Goal: Communication & Community: Connect with others

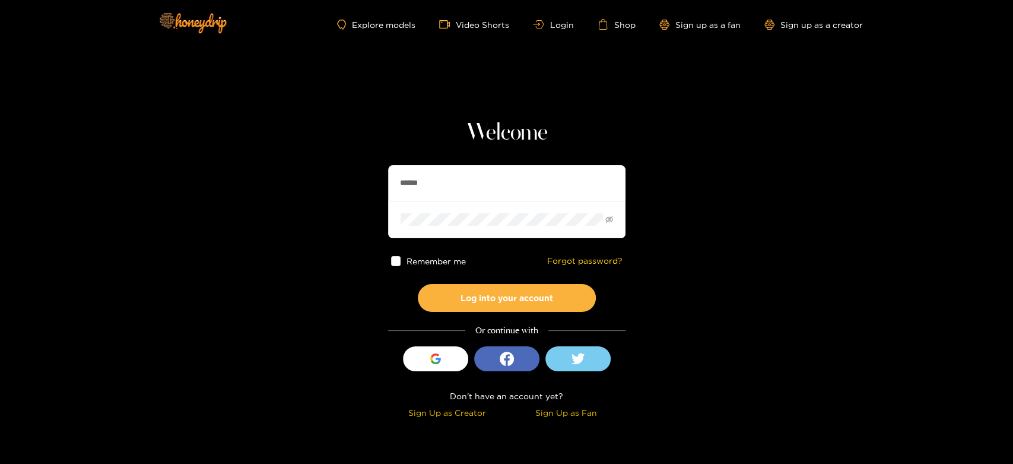
drag, startPoint x: 475, startPoint y: 183, endPoint x: 348, endPoint y: 177, distance: 127.2
click at [348, 177] on section "Welcome ****** Remember me Forgot password? Log into your account Or continue w…" at bounding box center [506, 211] width 1013 height 422
paste input "******"
type input "**********"
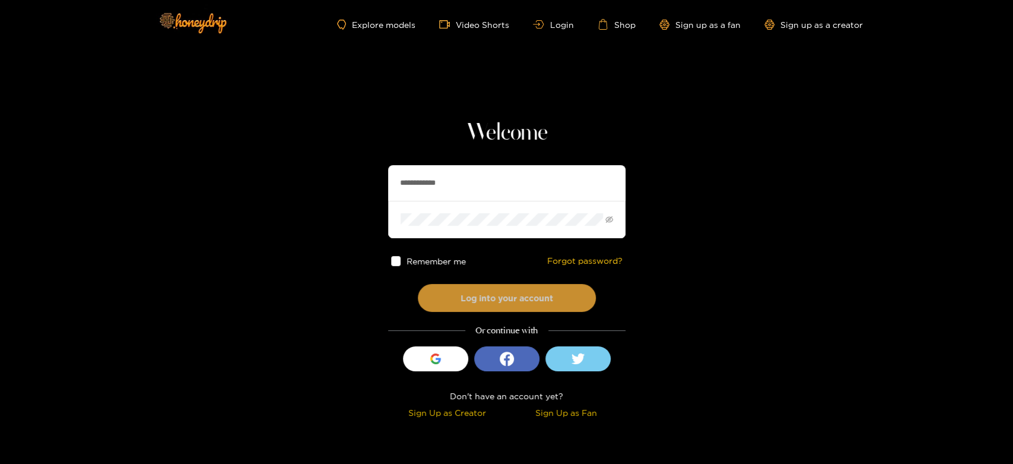
click at [468, 300] on button "Log into your account" at bounding box center [507, 298] width 178 height 28
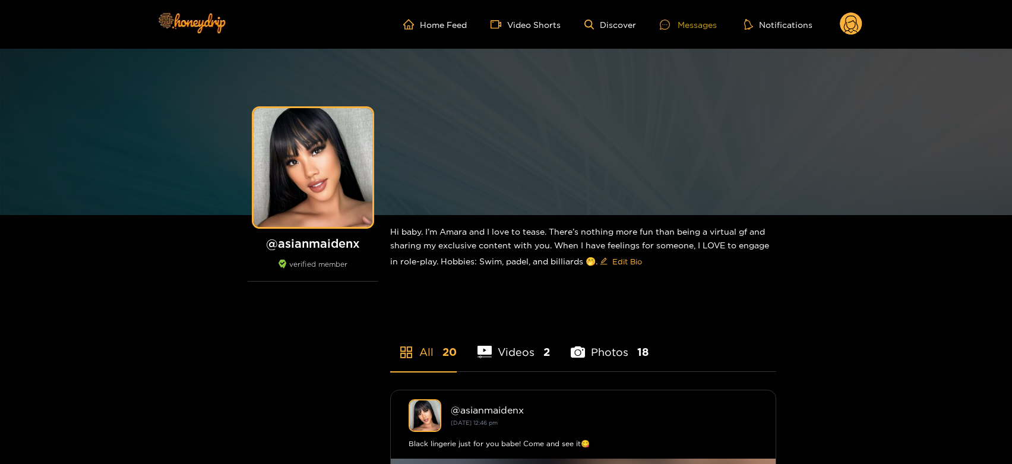
click at [712, 28] on div "Messages" at bounding box center [688, 25] width 57 height 14
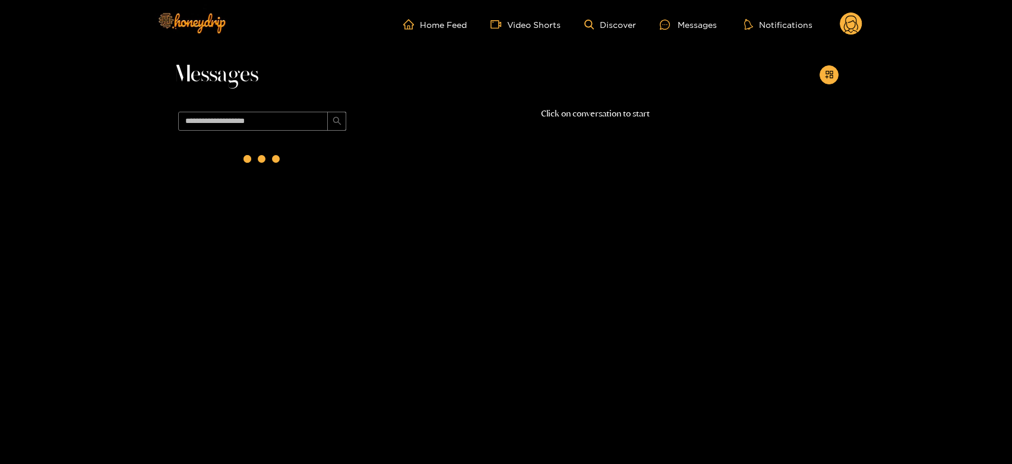
click at [215, 151] on div at bounding box center [262, 161] width 178 height 52
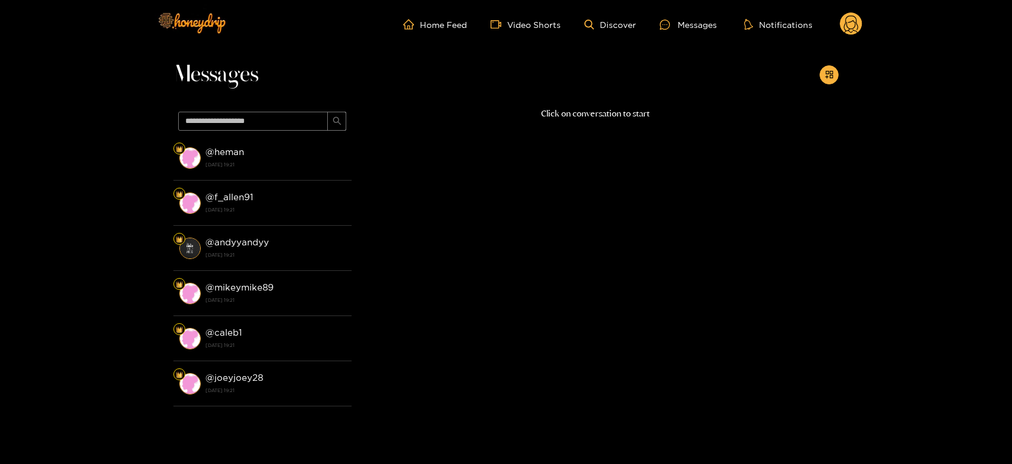
click at [215, 151] on strong "@ heman" at bounding box center [224, 152] width 39 height 10
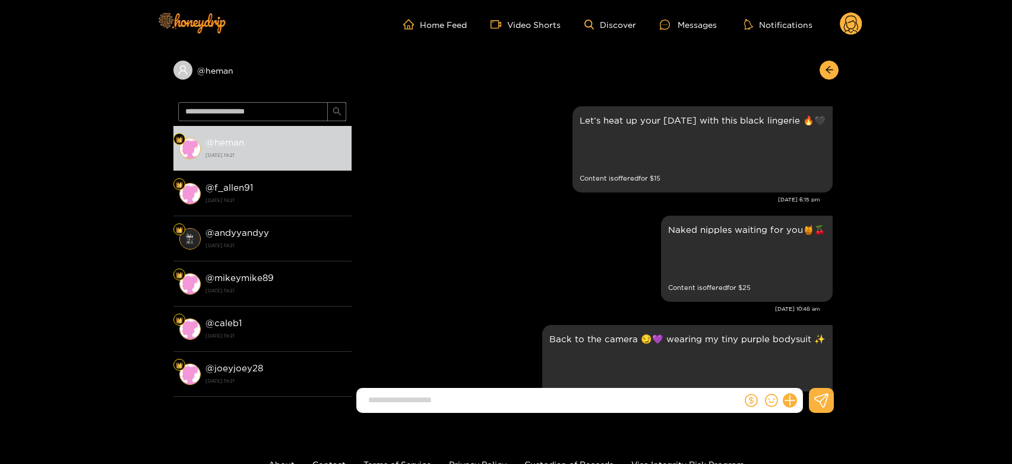
scroll to position [2309, 0]
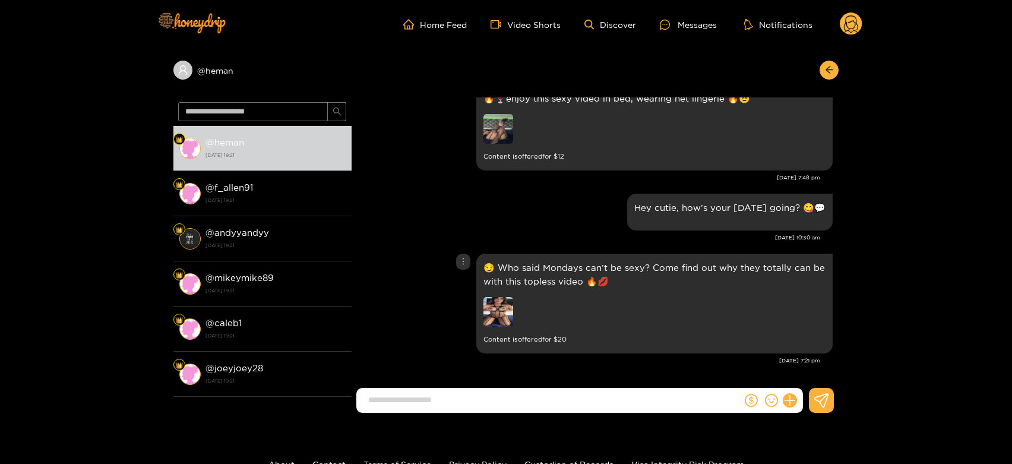
click at [491, 310] on img at bounding box center [498, 312] width 30 height 30
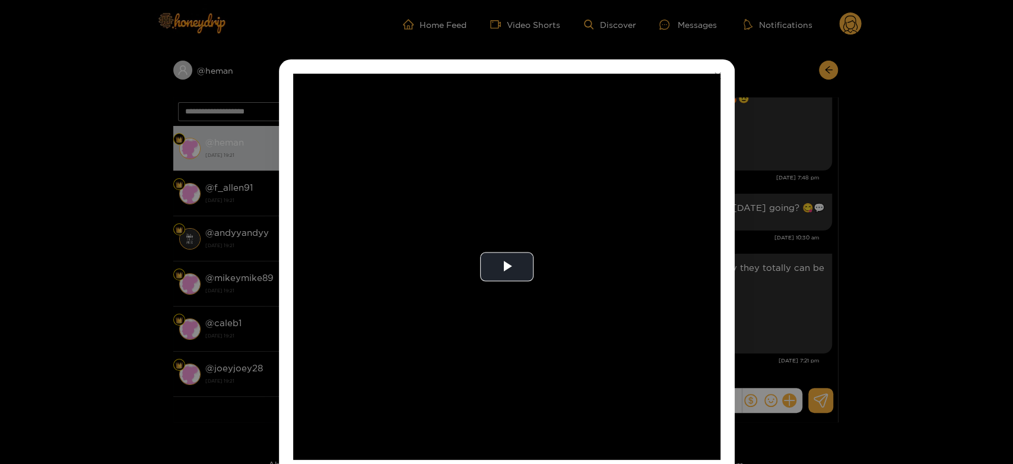
click at [491, 310] on video "Video Player" at bounding box center [506, 267] width 427 height 386
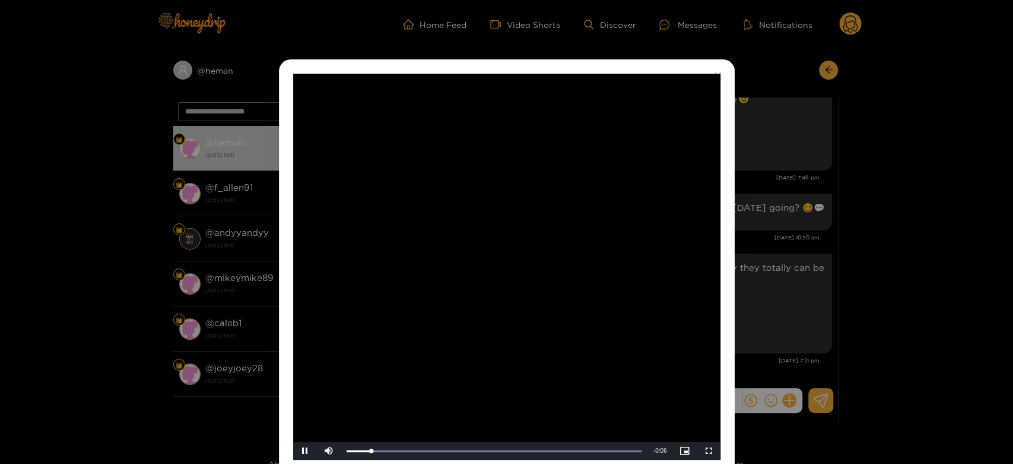
click at [572, 293] on video "Video Player" at bounding box center [506, 267] width 427 height 386
click at [800, 265] on div "**********" at bounding box center [506, 232] width 1013 height 464
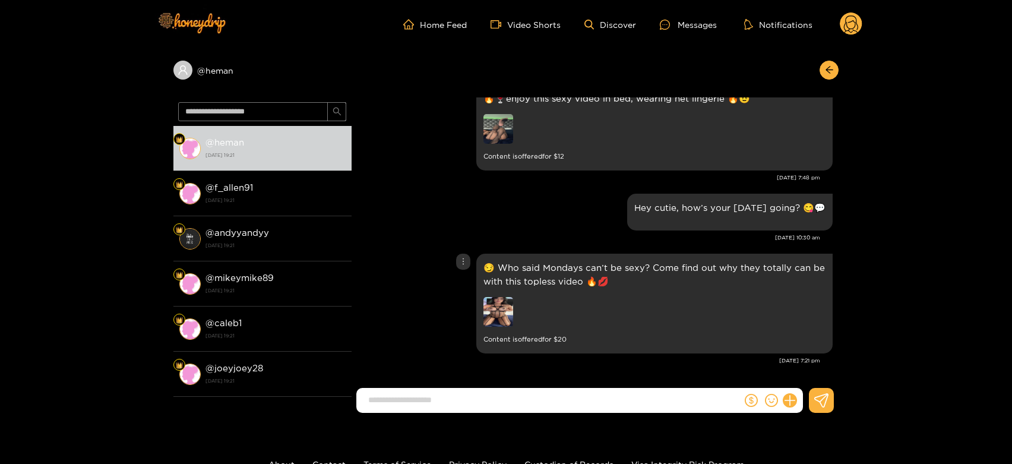
scroll to position [2177, 0]
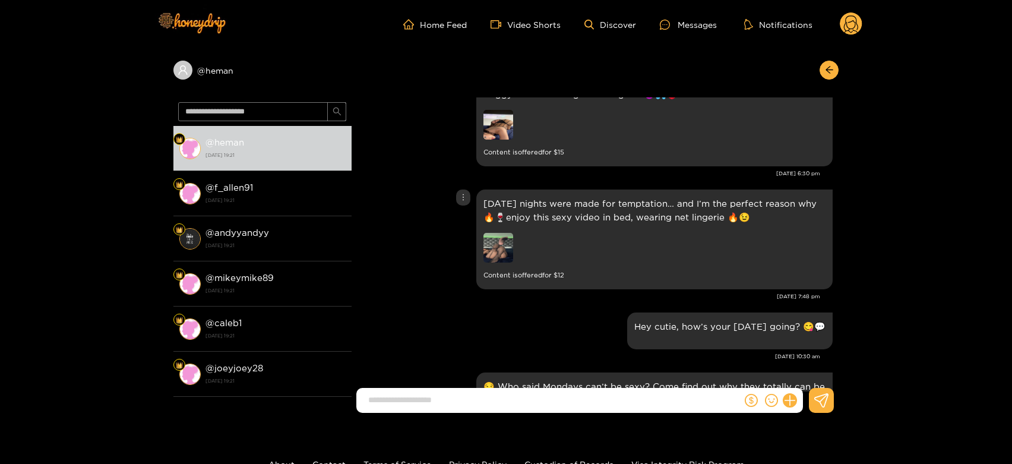
click at [505, 262] on img at bounding box center [498, 248] width 30 height 30
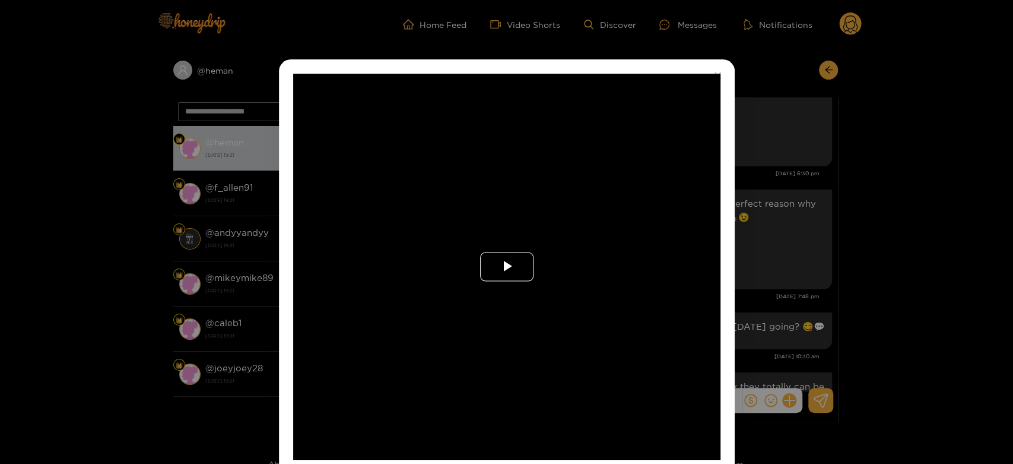
click at [507, 267] on span "Video Player" at bounding box center [507, 267] width 0 height 0
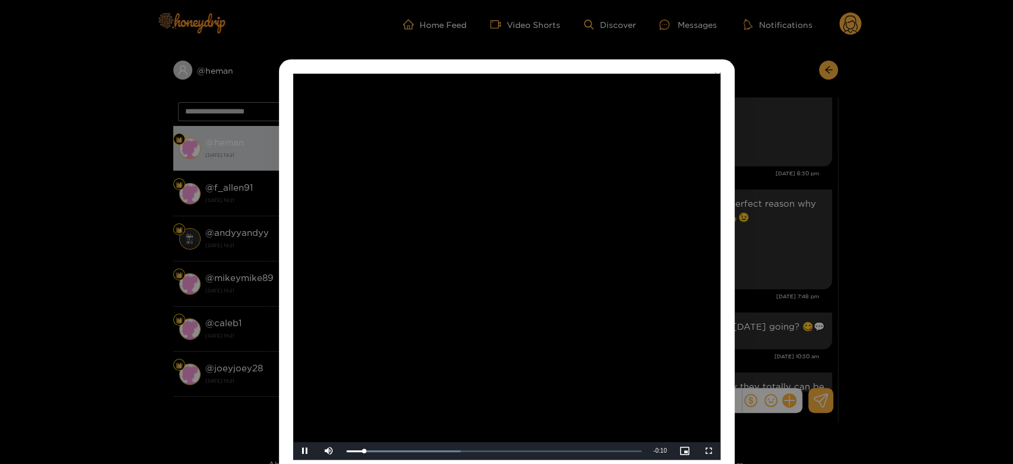
click at [505, 268] on video "Video Player" at bounding box center [506, 267] width 427 height 386
click at [849, 281] on div "**********" at bounding box center [506, 232] width 1013 height 464
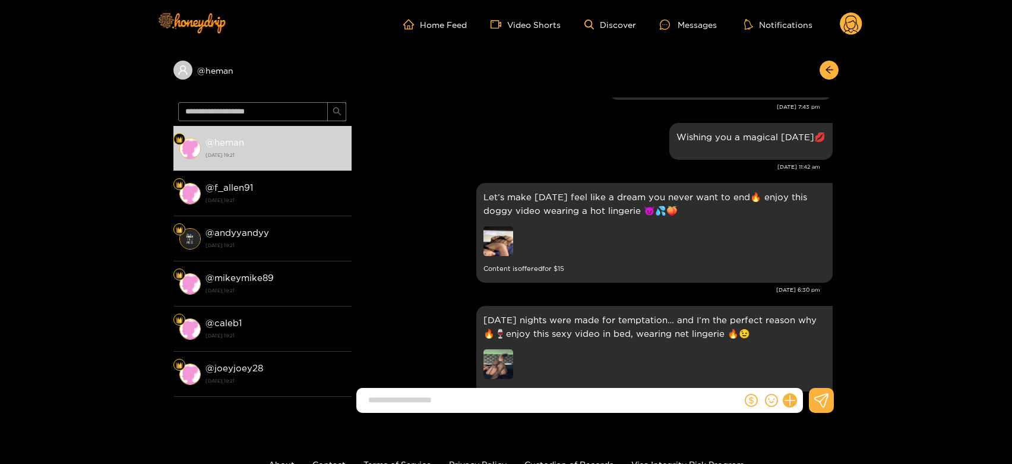
scroll to position [2046, 0]
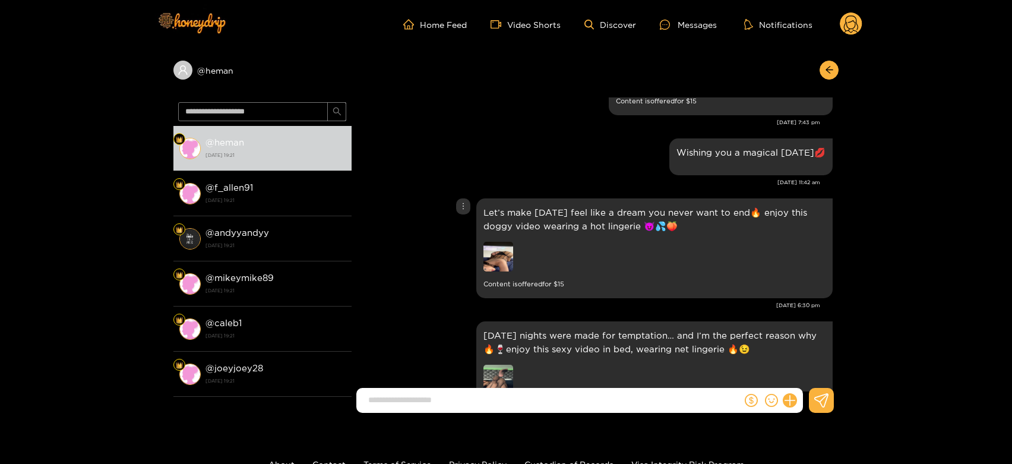
click at [502, 265] on img at bounding box center [498, 257] width 30 height 30
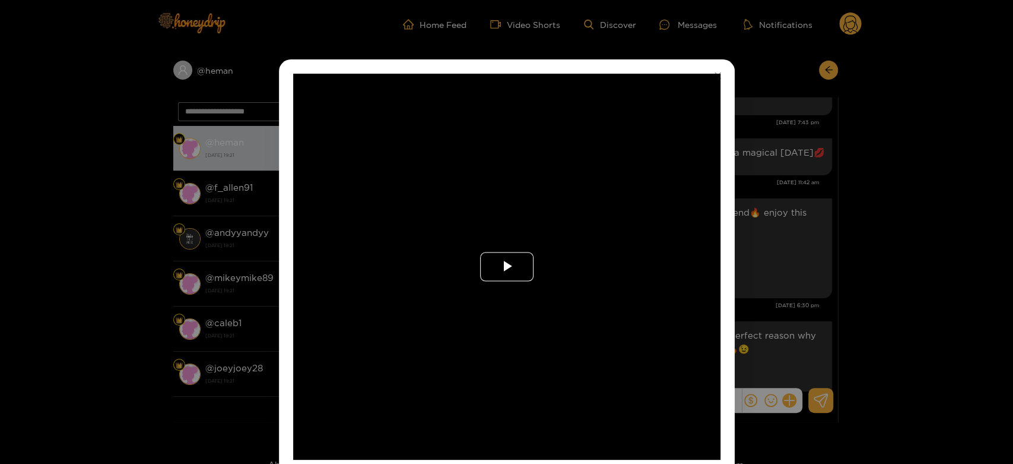
click at [507, 267] on span "Video Player" at bounding box center [507, 267] width 0 height 0
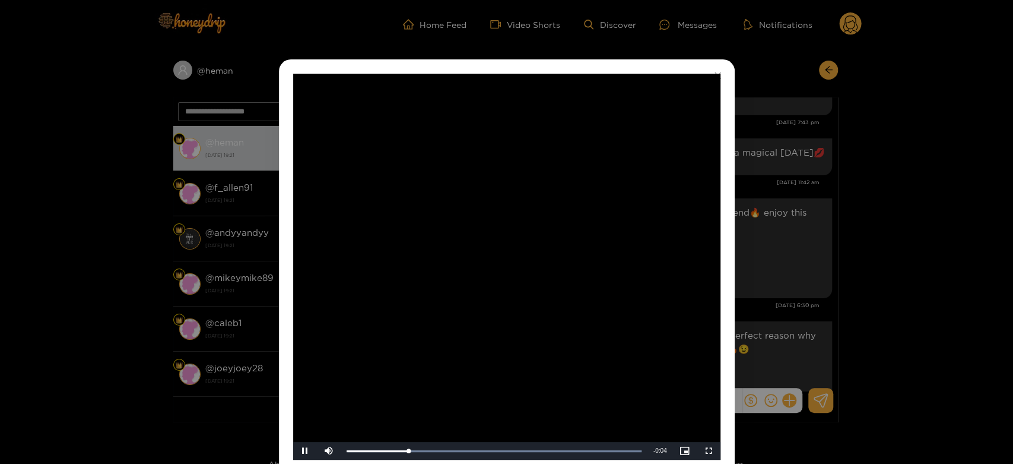
click at [502, 265] on video "Video Player" at bounding box center [506, 267] width 427 height 386
click at [793, 265] on div "**********" at bounding box center [506, 232] width 1013 height 464
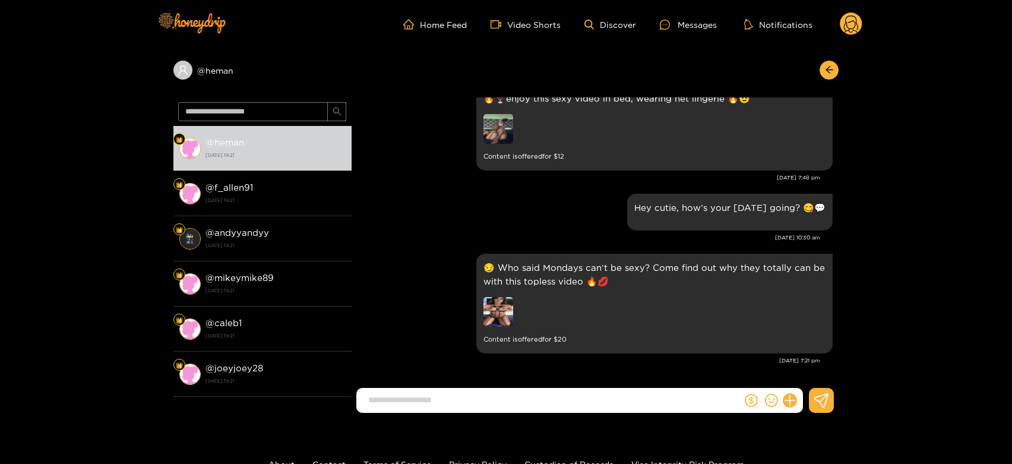
scroll to position [2309, 0]
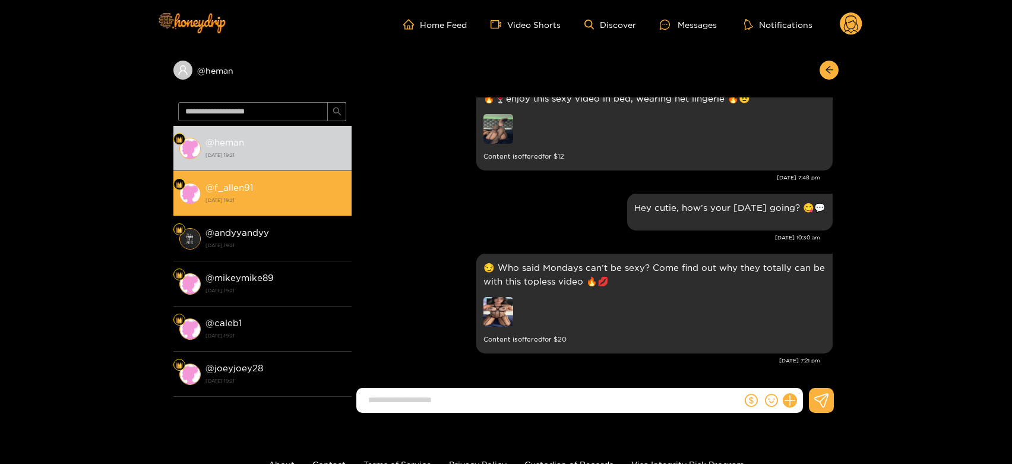
click at [313, 199] on strong "[DATE] 19:21" at bounding box center [275, 200] width 140 height 11
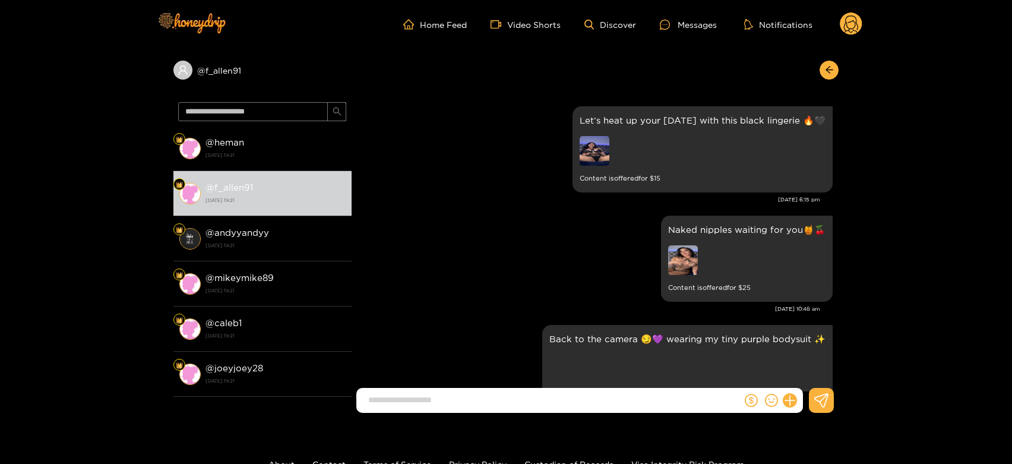
scroll to position [2309, 0]
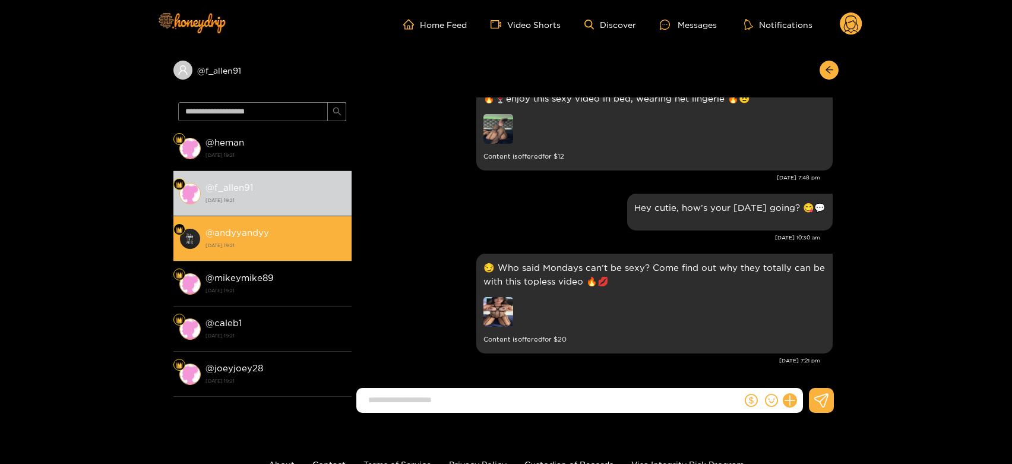
click at [321, 251] on div "@ andyyandyy [DATE] 19:21" at bounding box center [275, 238] width 140 height 27
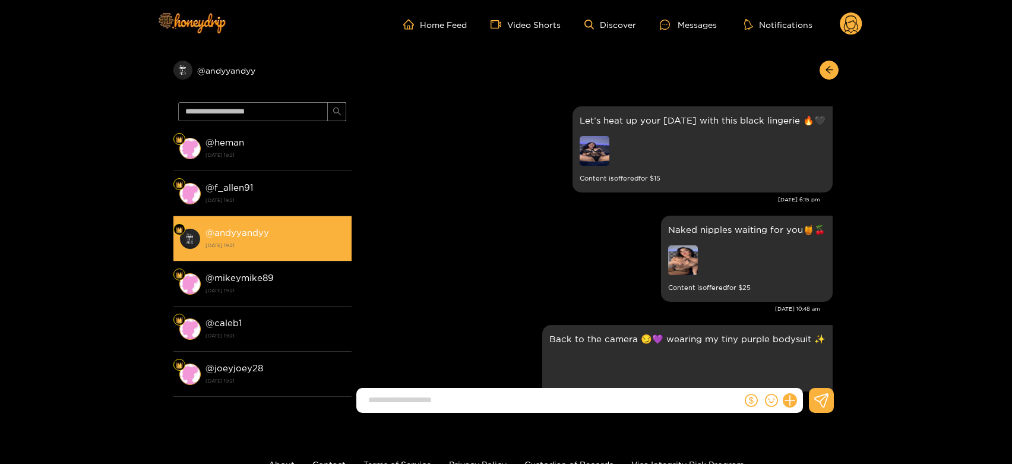
scroll to position [2309, 0]
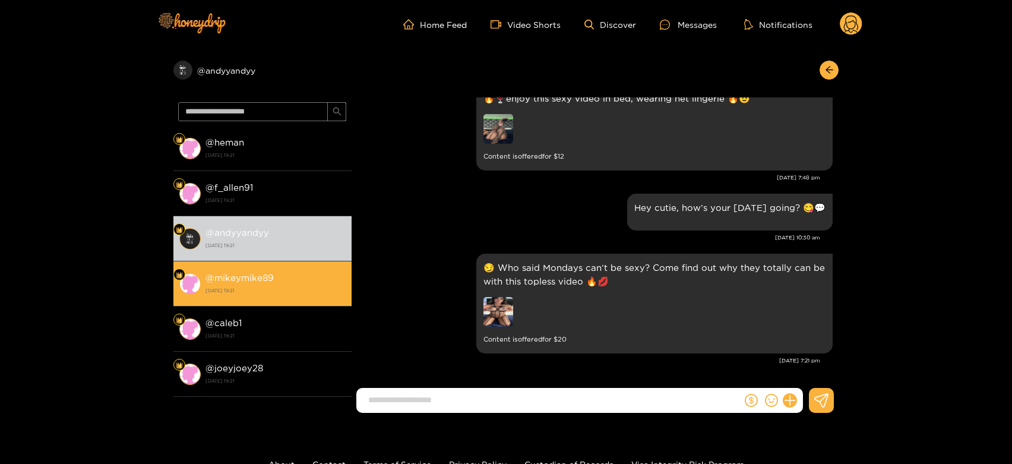
click at [305, 282] on div "@ mikeymike89 [DATE] 19:21" at bounding box center [275, 283] width 140 height 27
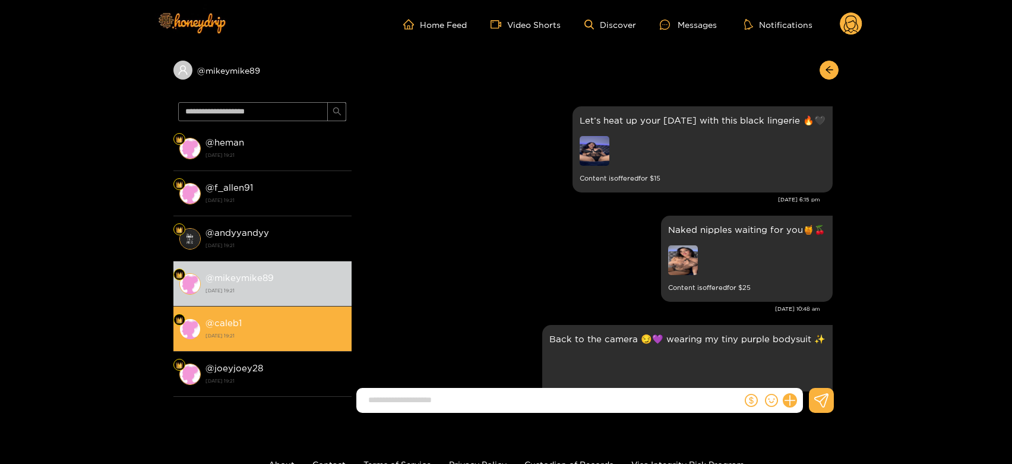
scroll to position [2309, 0]
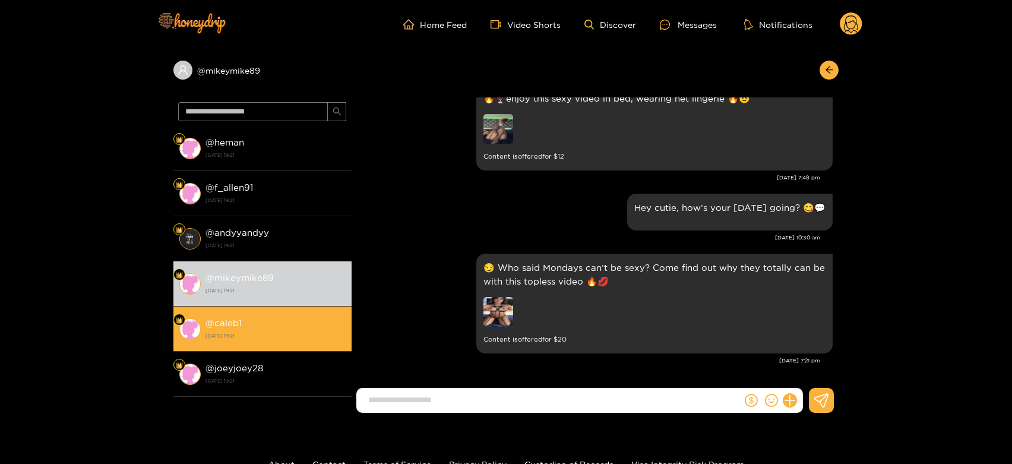
click at [237, 313] on li "@ caleb1 [DATE] 19:21" at bounding box center [262, 328] width 178 height 45
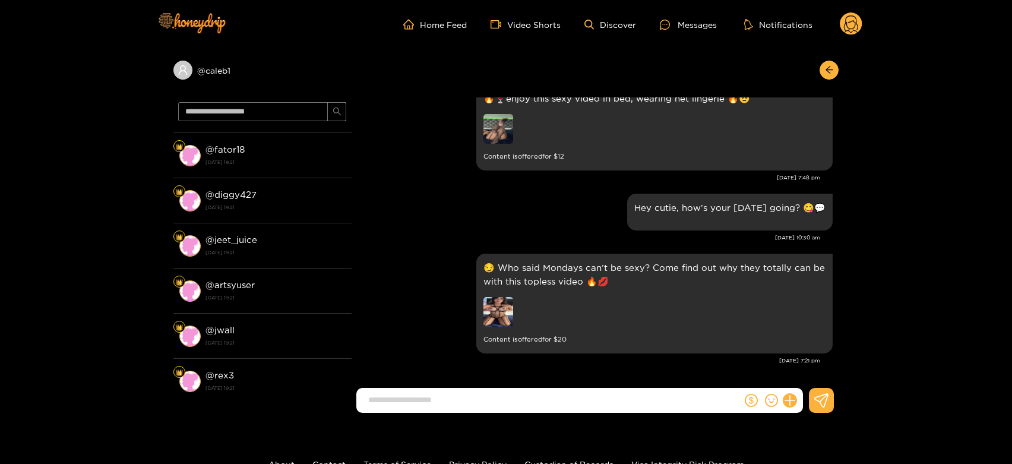
scroll to position [198, 0]
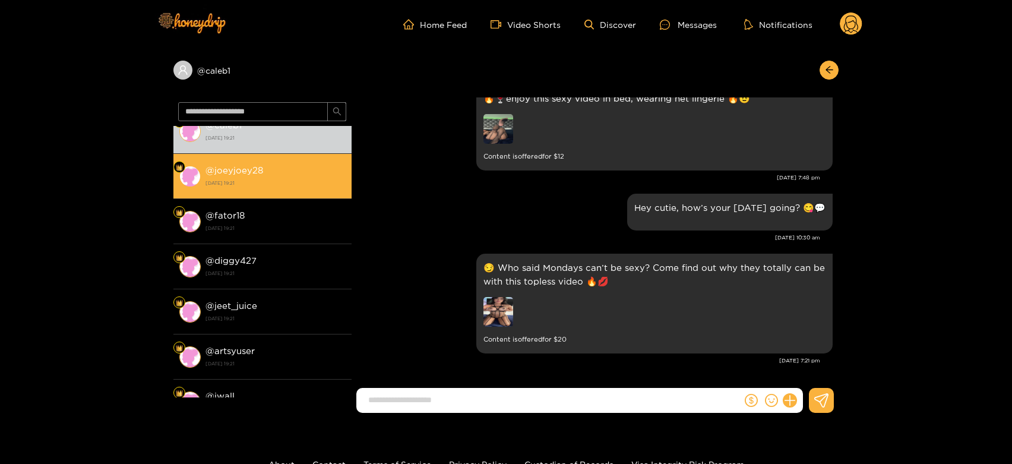
click at [285, 178] on strong "[DATE] 19:21" at bounding box center [275, 182] width 140 height 11
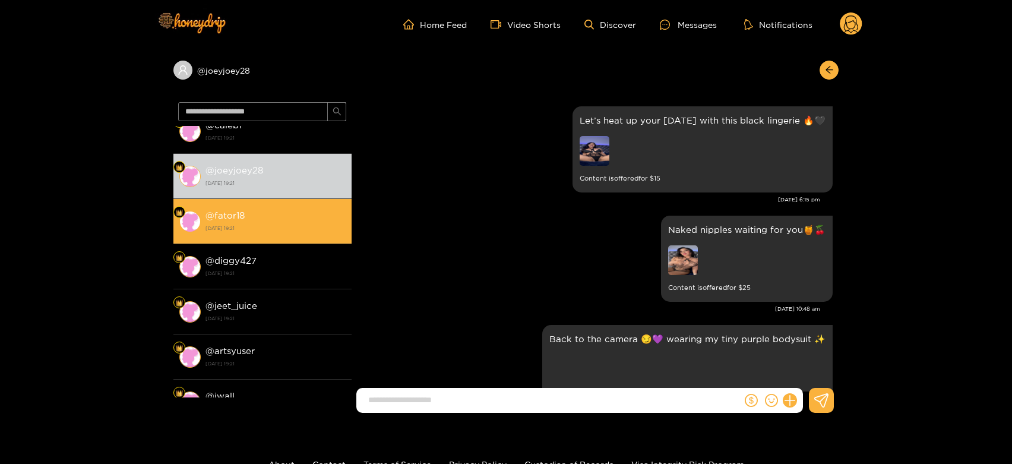
scroll to position [2309, 0]
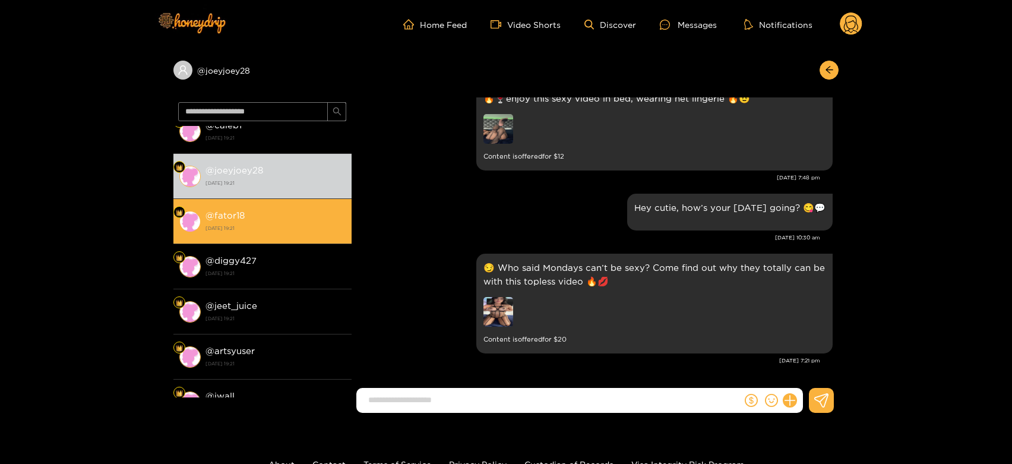
click at [269, 225] on strong "[DATE] 19:21" at bounding box center [275, 228] width 140 height 11
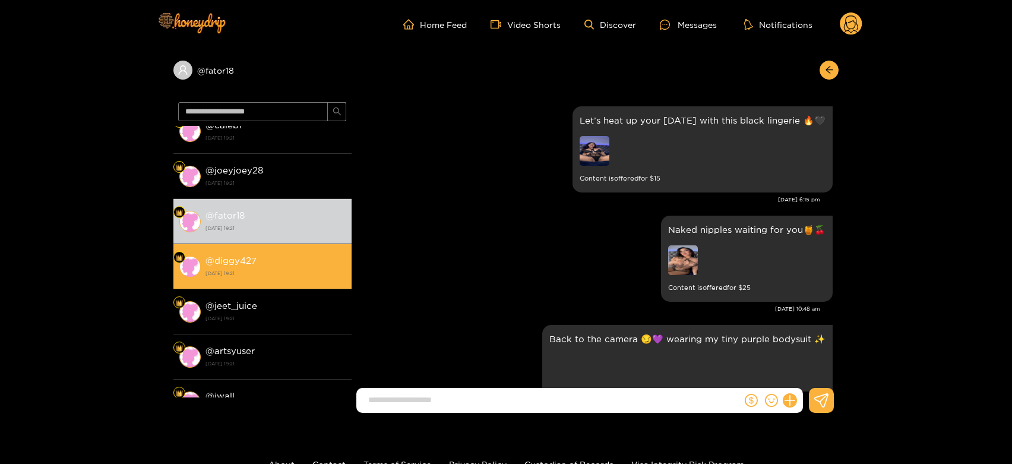
scroll to position [2309, 0]
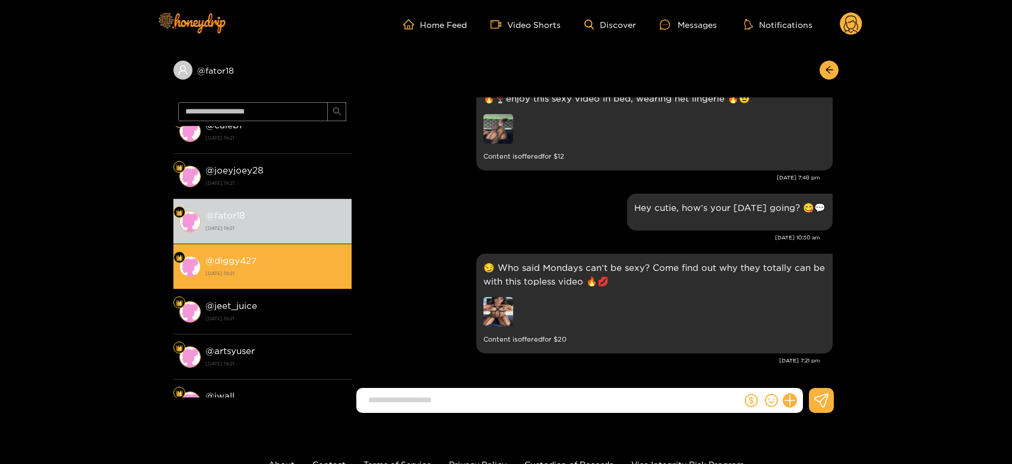
click at [261, 268] on strong "[DATE] 19:21" at bounding box center [275, 273] width 140 height 11
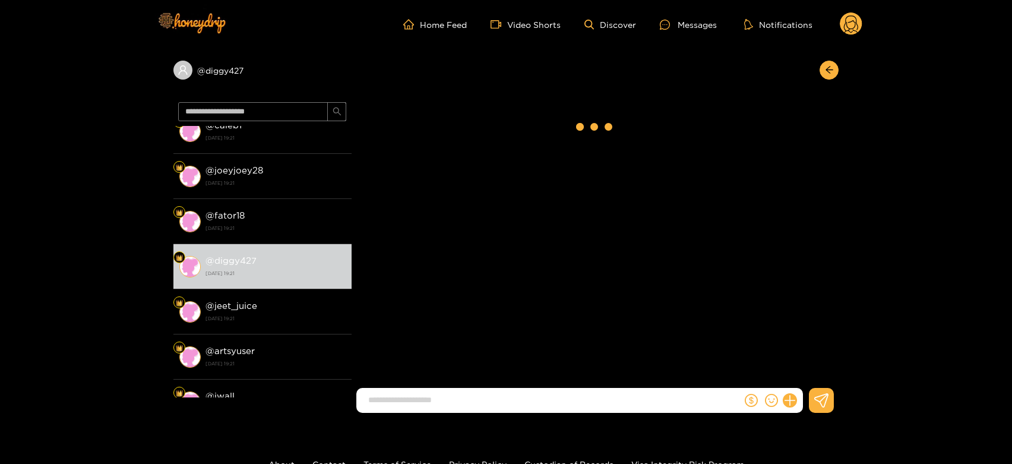
click at [858, 18] on circle at bounding box center [850, 23] width 23 height 23
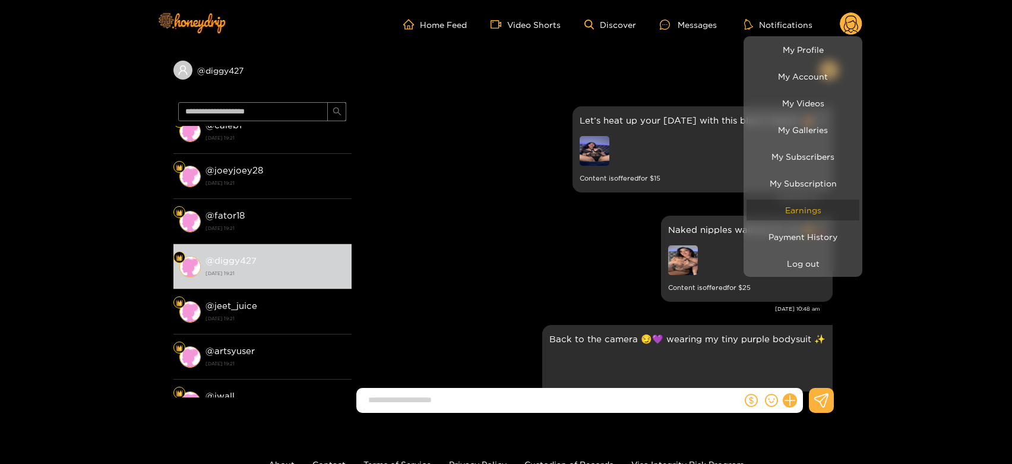
scroll to position [2309, 0]
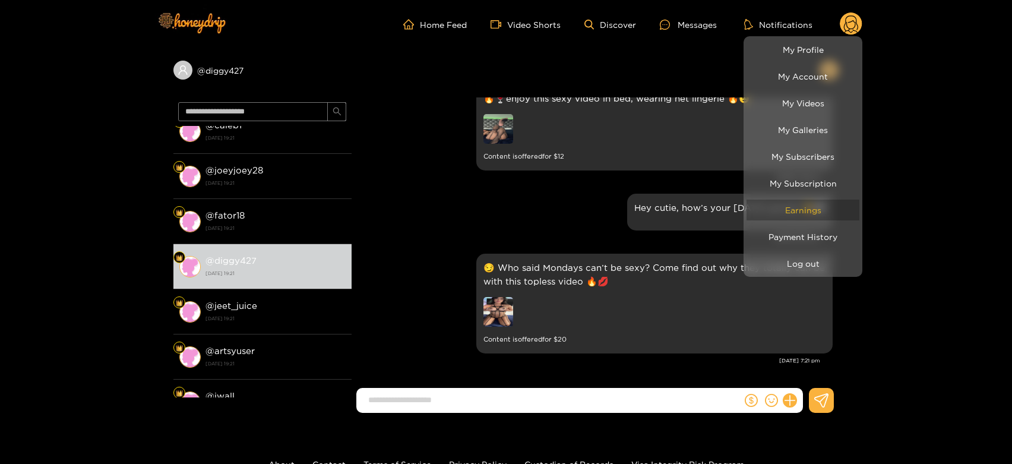
click at [792, 215] on link "Earnings" at bounding box center [802, 209] width 113 height 21
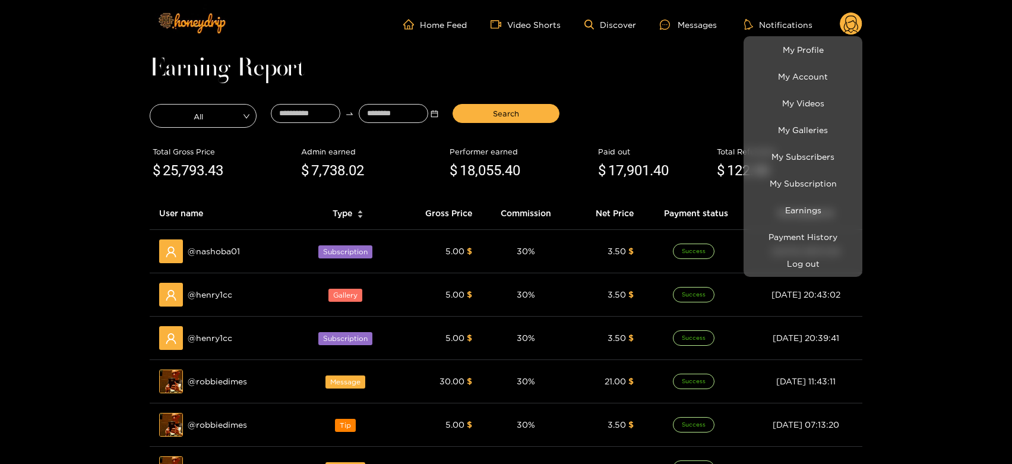
click at [213, 287] on div at bounding box center [506, 232] width 1012 height 464
click at [213, 287] on div "@ henry1cc" at bounding box center [223, 295] width 129 height 24
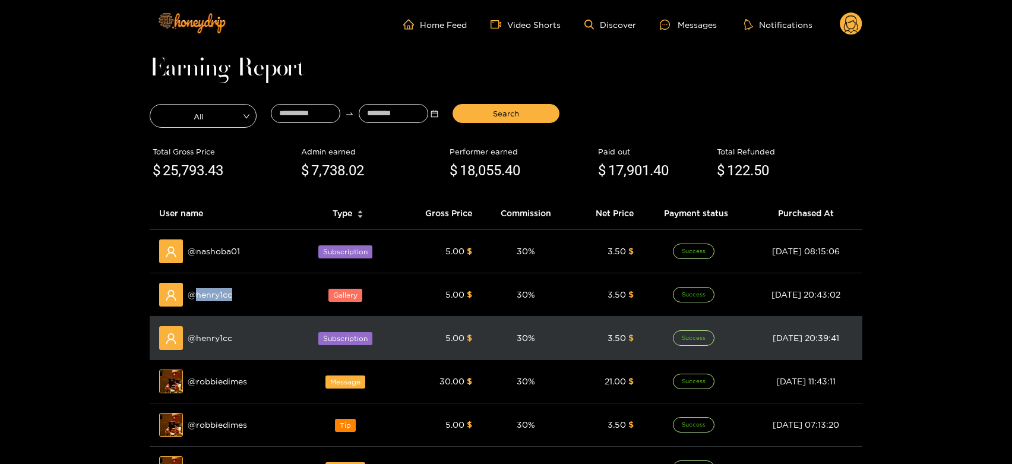
copy span "henry1cc"
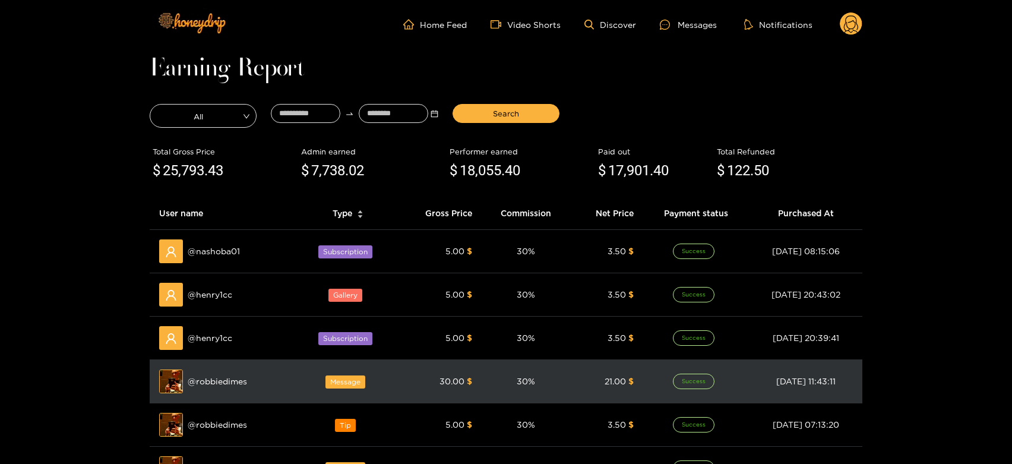
click at [218, 379] on span "@ robbiedimes" at bounding box center [217, 381] width 59 height 13
copy span "robbiedimes"
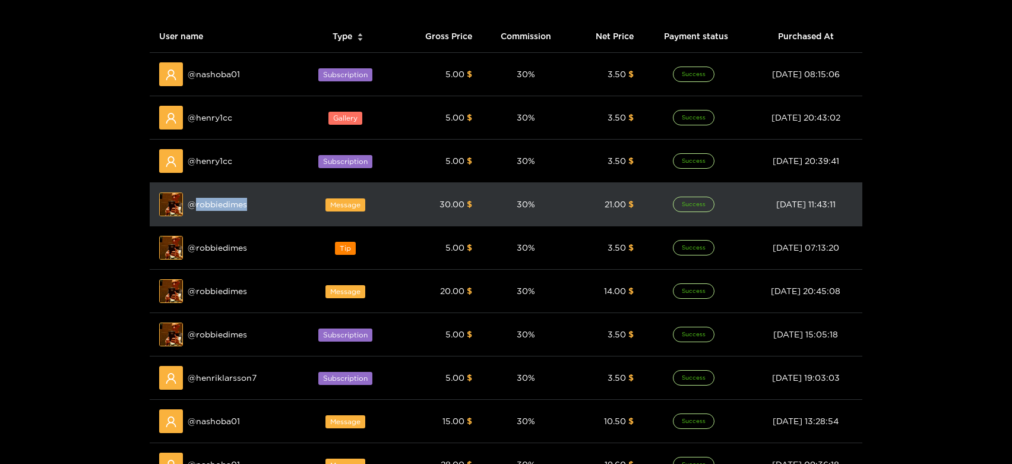
scroll to position [198, 0]
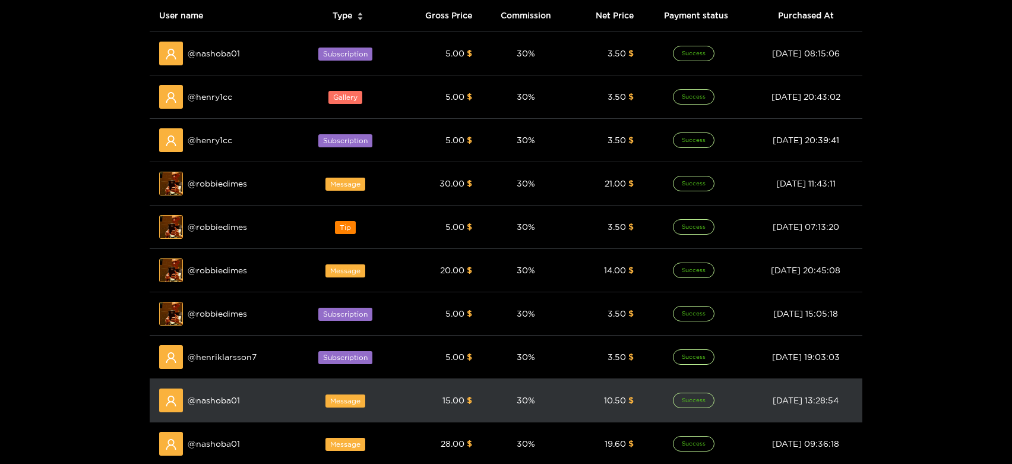
click at [212, 400] on span "@ nashoba01" at bounding box center [214, 400] width 52 height 13
copy span "nashoba01"
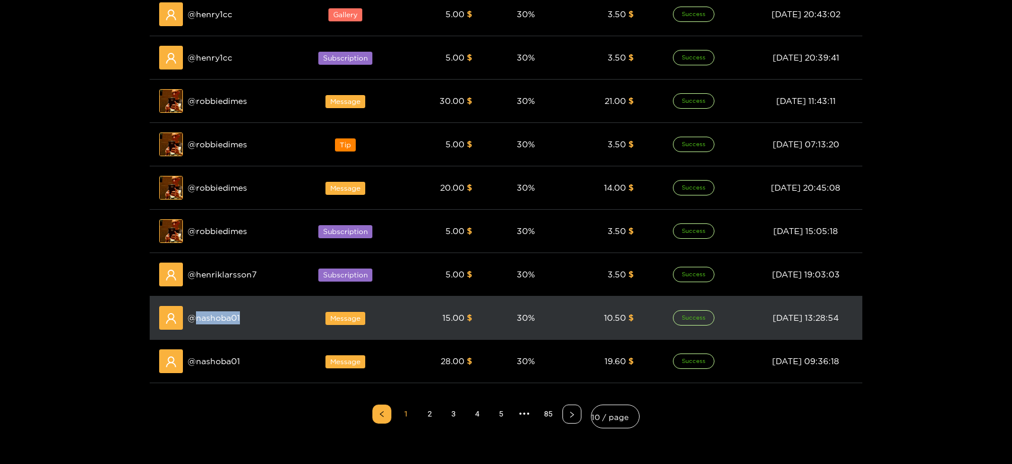
scroll to position [0, 0]
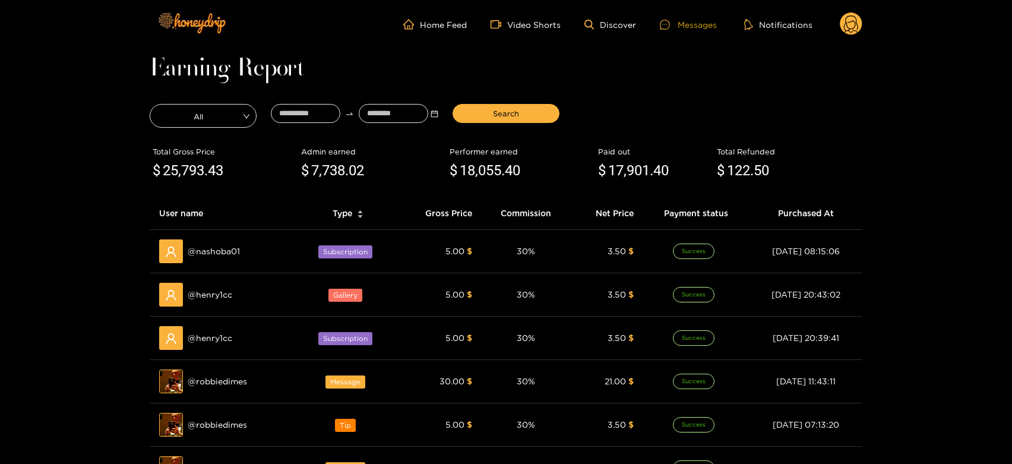
click at [705, 26] on div "Messages" at bounding box center [688, 25] width 57 height 14
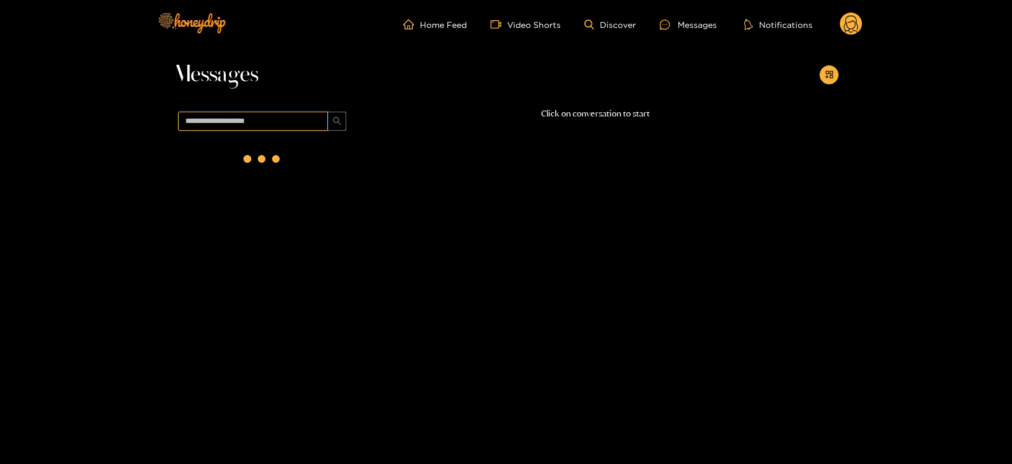
click at [253, 122] on input "text" at bounding box center [253, 121] width 150 height 19
paste input "*********"
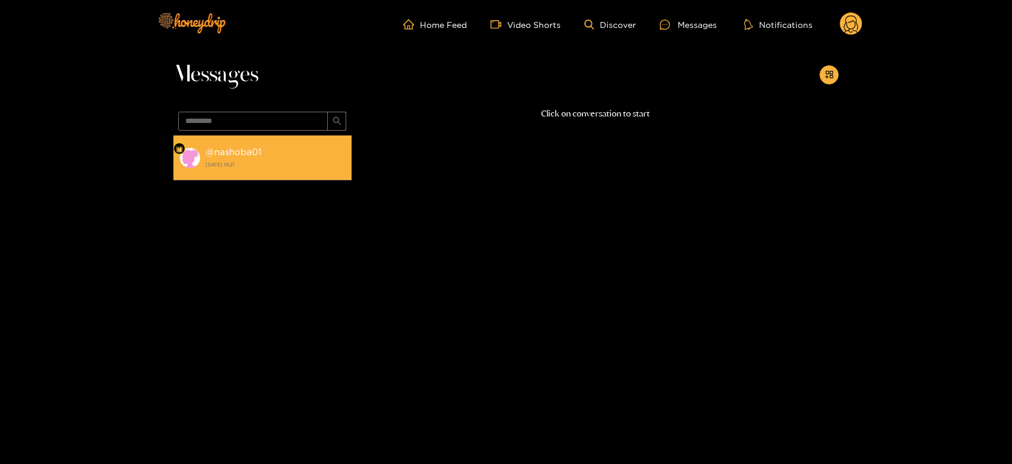
click at [243, 156] on strong "@ nashoba01" at bounding box center [233, 152] width 56 height 10
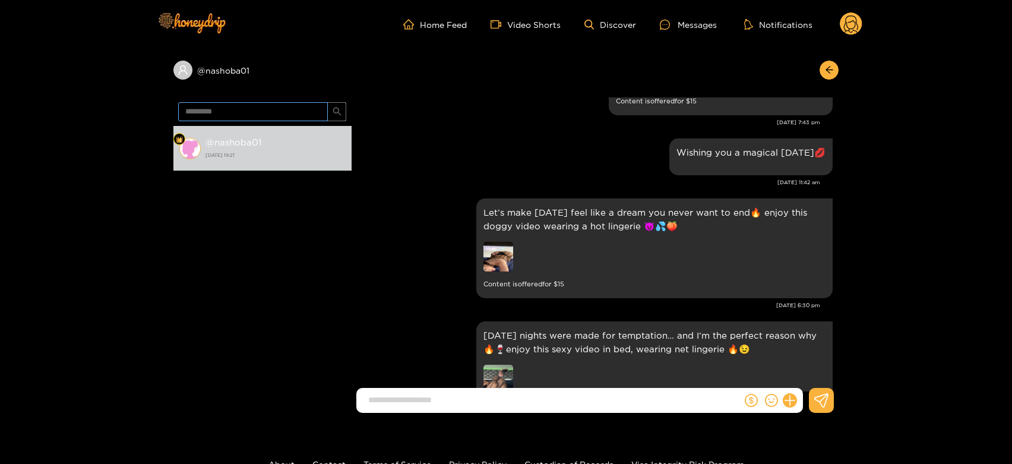
scroll to position [1887, 0]
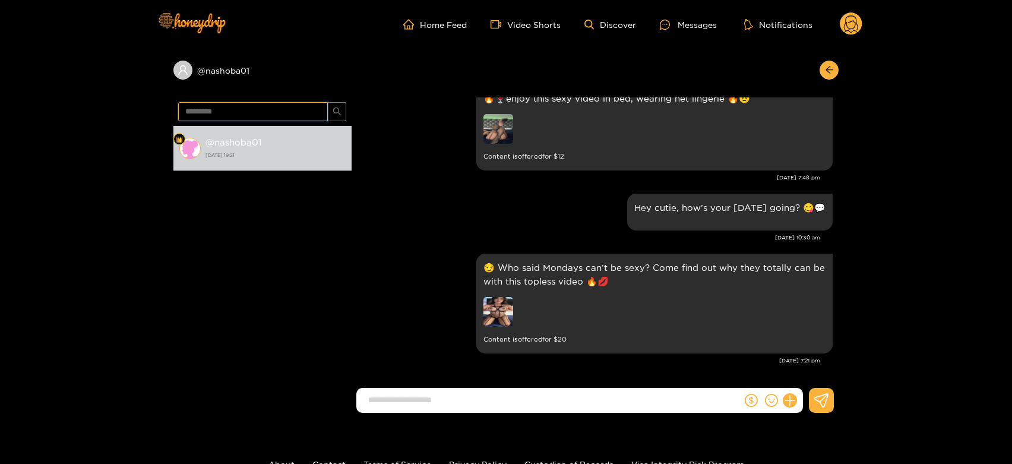
click at [205, 109] on input "*********" at bounding box center [253, 111] width 150 height 19
paste input "**"
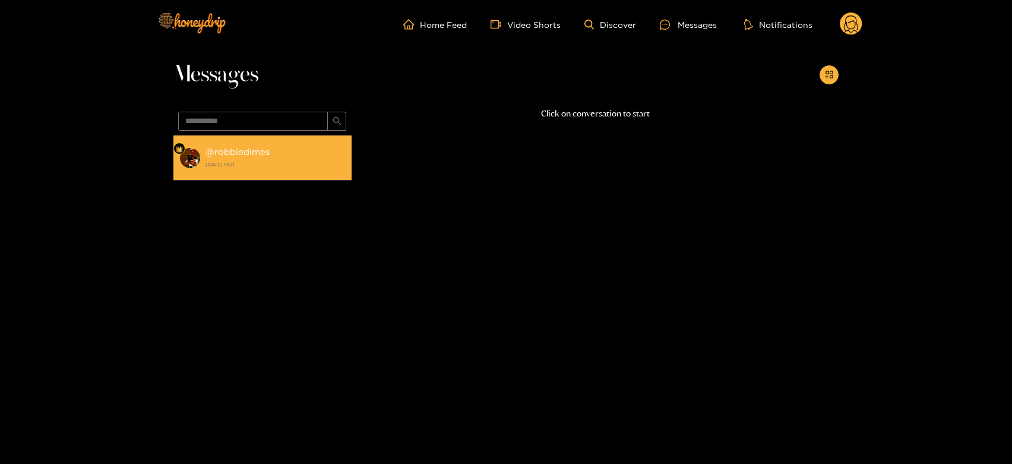
click at [185, 160] on img at bounding box center [189, 157] width 21 height 21
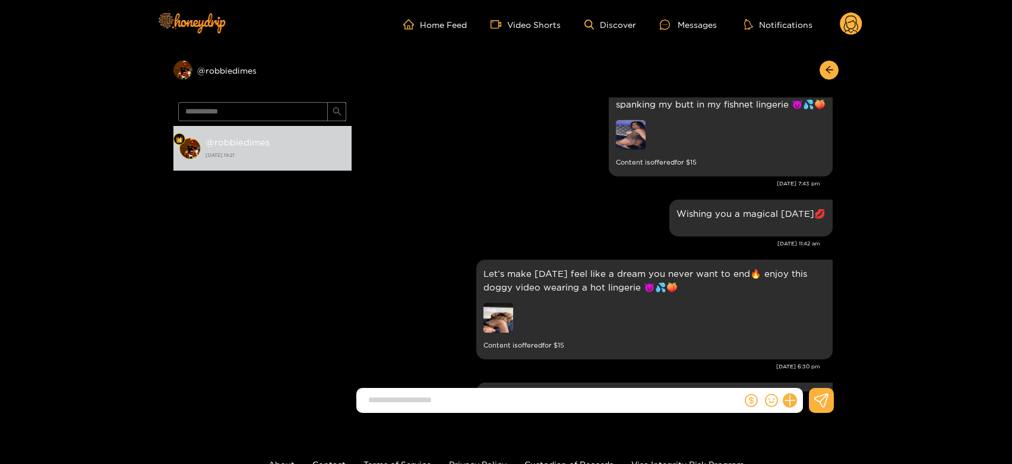
scroll to position [1869, 0]
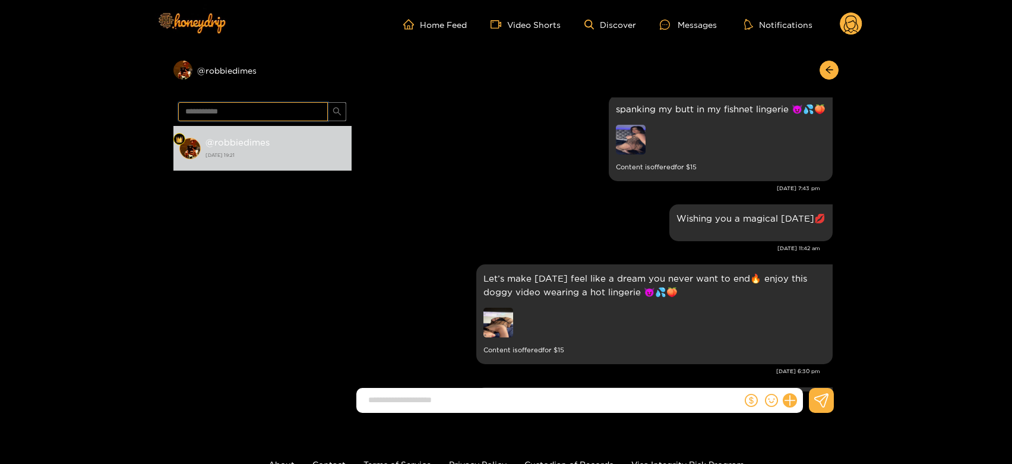
click at [253, 118] on input "**********" at bounding box center [253, 111] width 150 height 19
paste input "text"
type input "********"
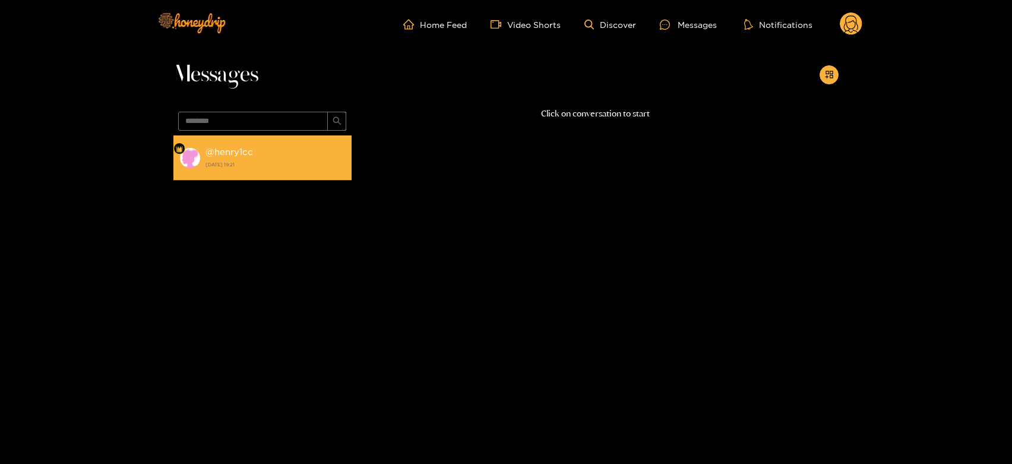
click at [269, 175] on li "@ henry1cc [DATE] 19:21" at bounding box center [262, 157] width 178 height 45
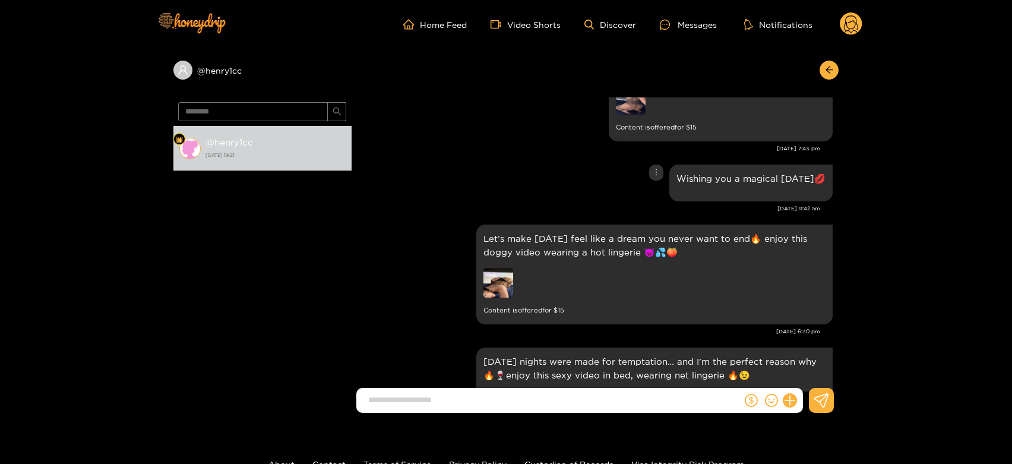
scroll to position [1917, 0]
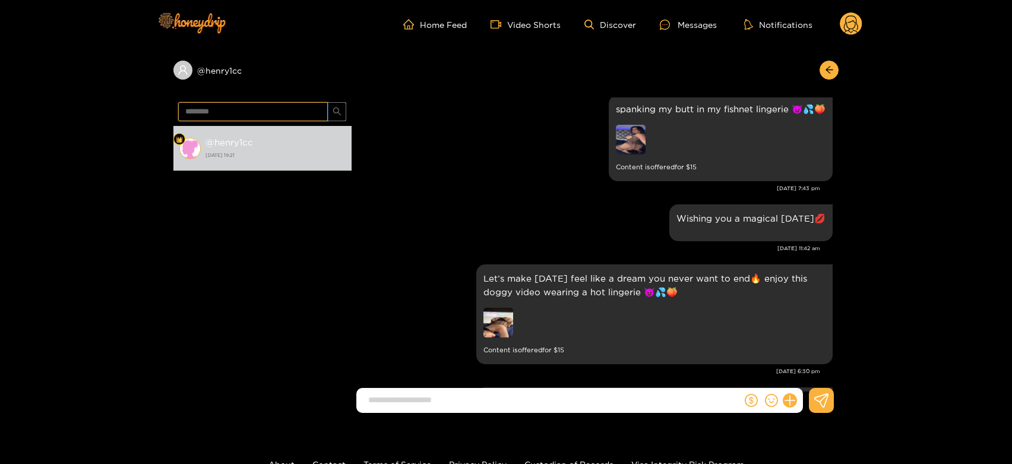
click at [191, 114] on input "********" at bounding box center [253, 111] width 150 height 19
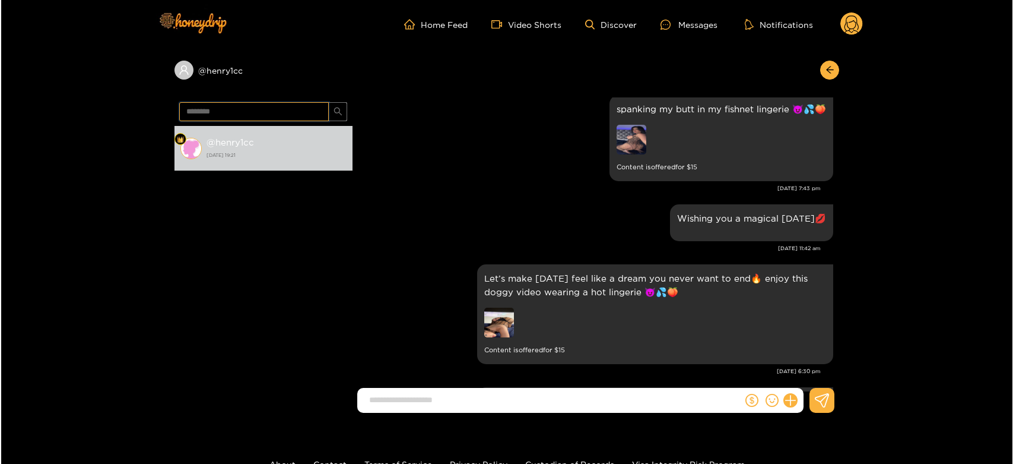
scroll to position [2247, 0]
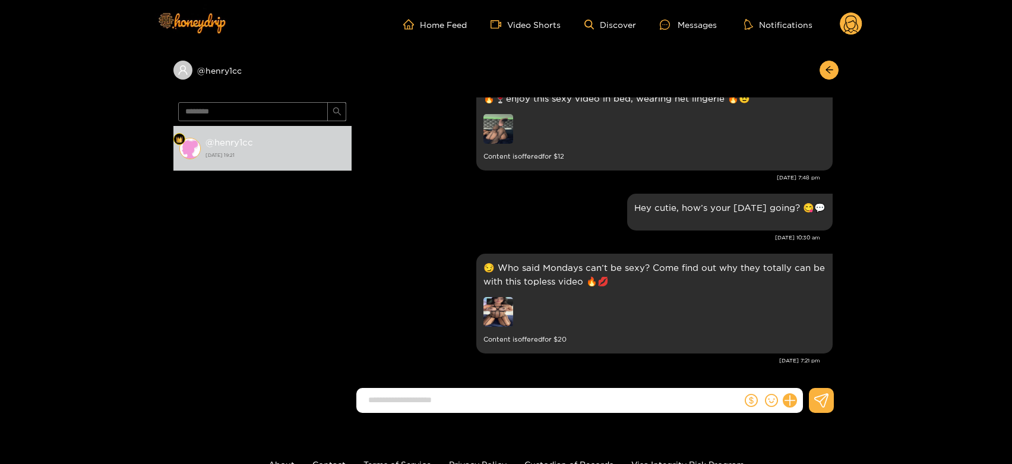
click at [858, 23] on circle at bounding box center [850, 23] width 23 height 23
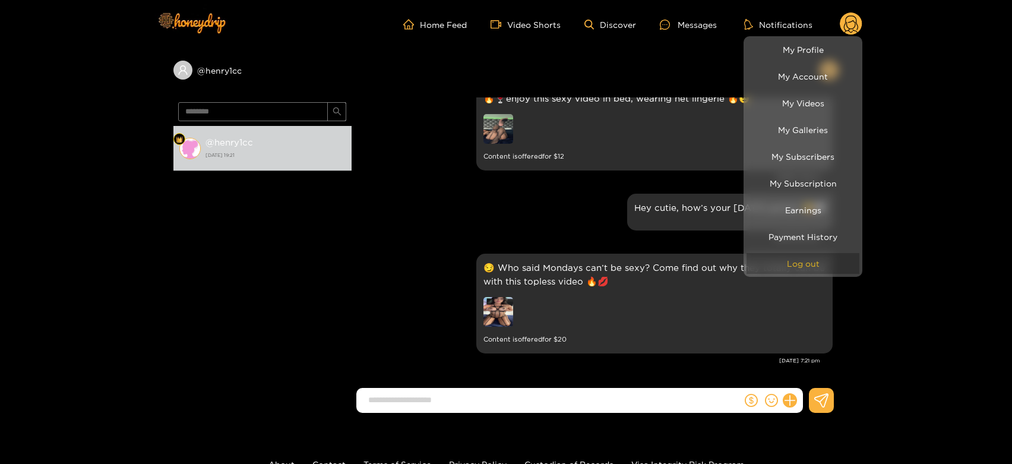
click at [801, 253] on button "Log out" at bounding box center [802, 263] width 113 height 21
